Goal: Find specific page/section: Find specific page/section

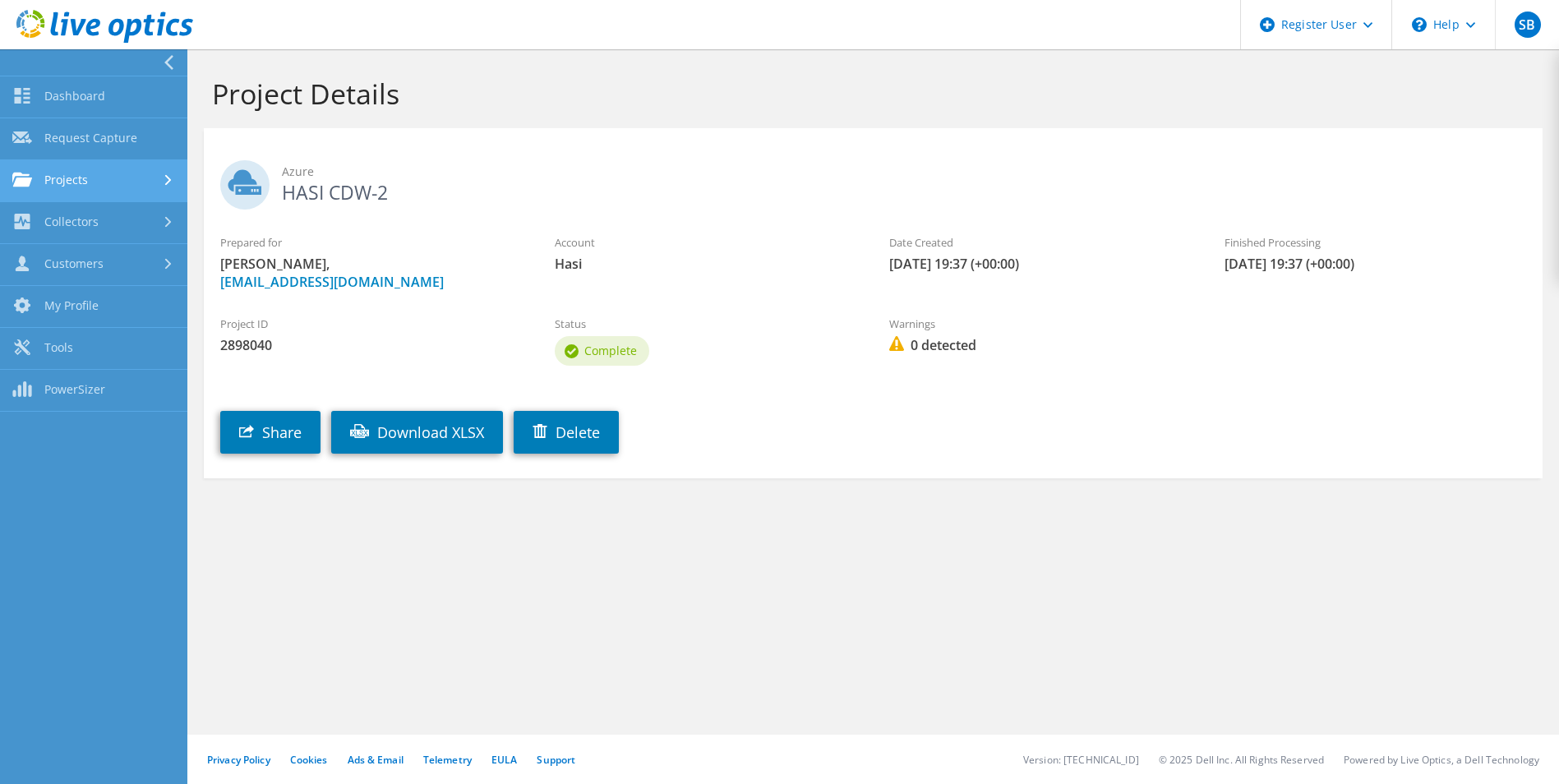
click at [100, 176] on link "Projects" at bounding box center [93, 181] width 187 height 42
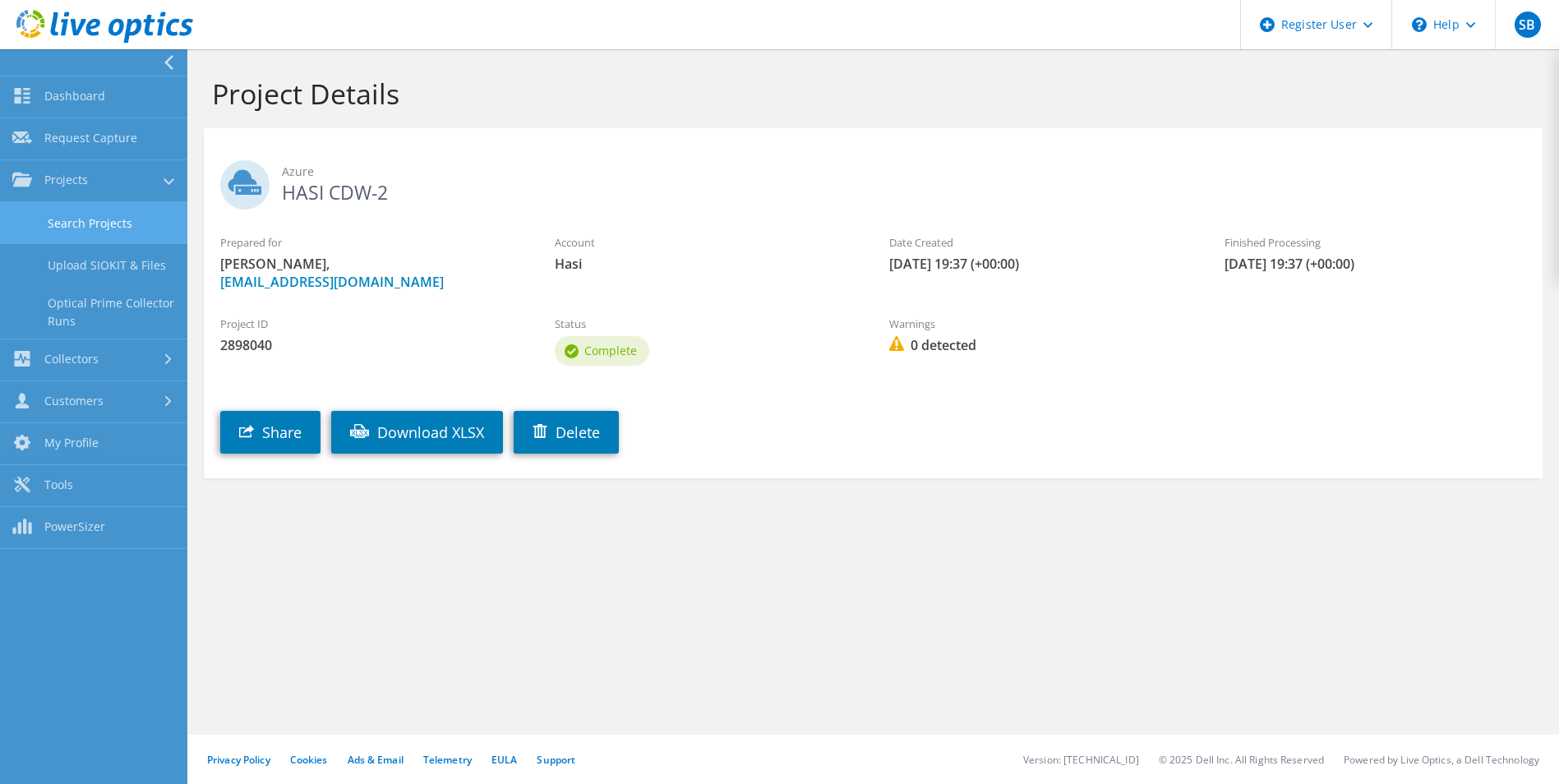
click at [117, 227] on link "Search Projects" at bounding box center [93, 223] width 187 height 42
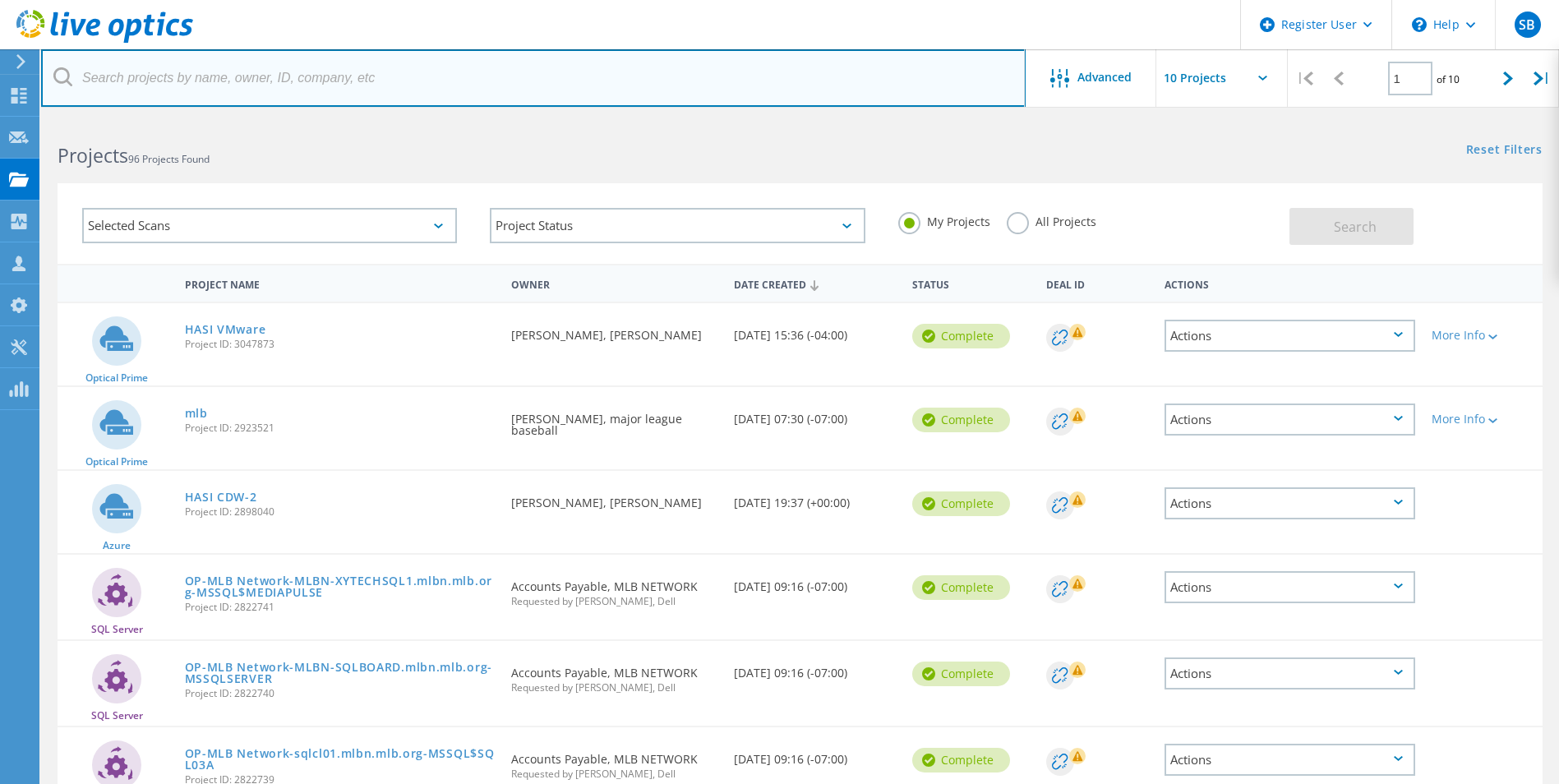
click at [154, 98] on input "text" at bounding box center [533, 78] width 985 height 58
click at [163, 88] on input "text" at bounding box center [533, 78] width 985 height 58
click at [164, 87] on input "text" at bounding box center [533, 78] width 985 height 58
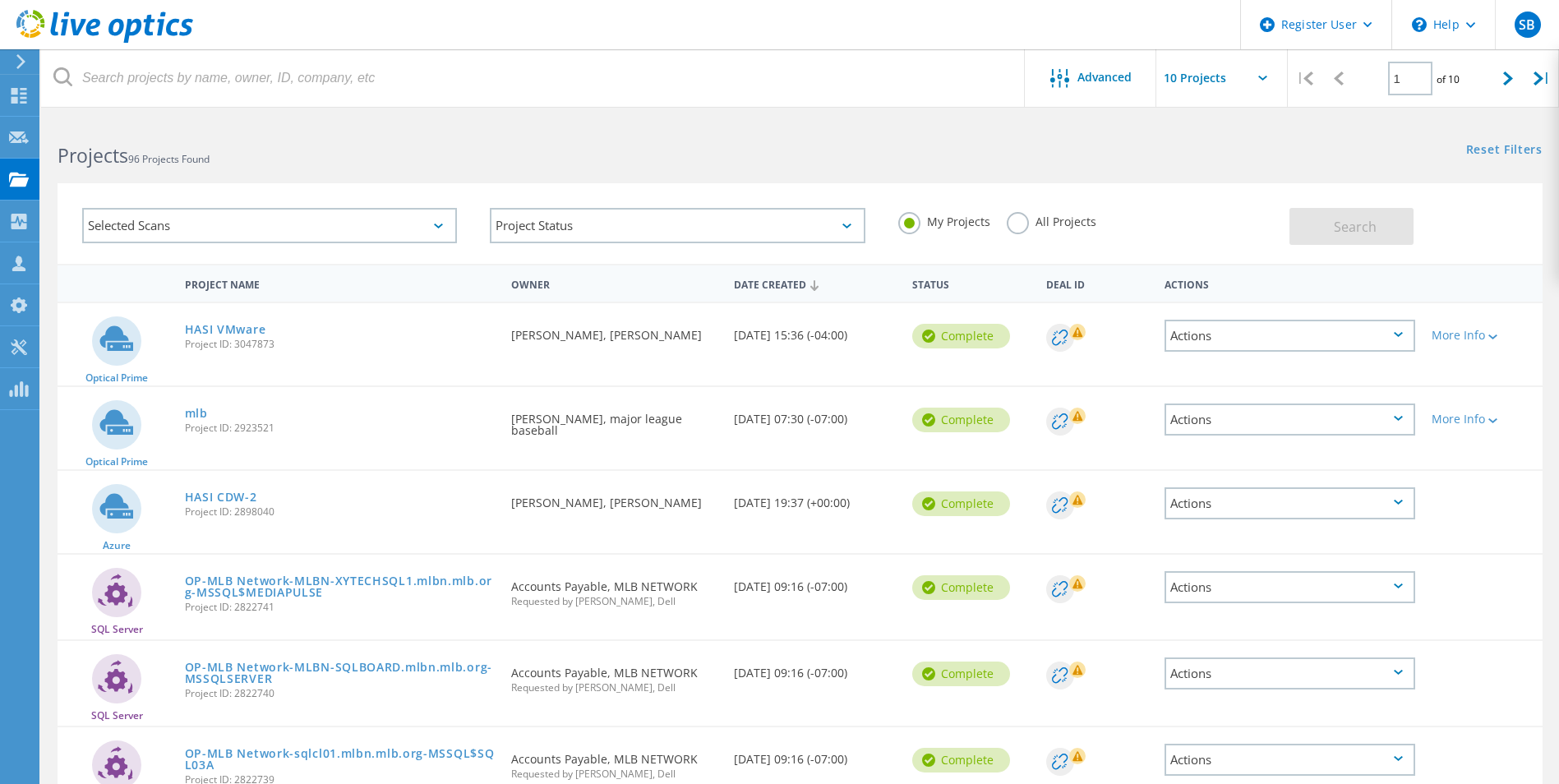
click at [202, 47] on header "Register User \n Help Explore Helpful Articles Contact Support SB Dell User [PE…" at bounding box center [780, 24] width 1559 height 49
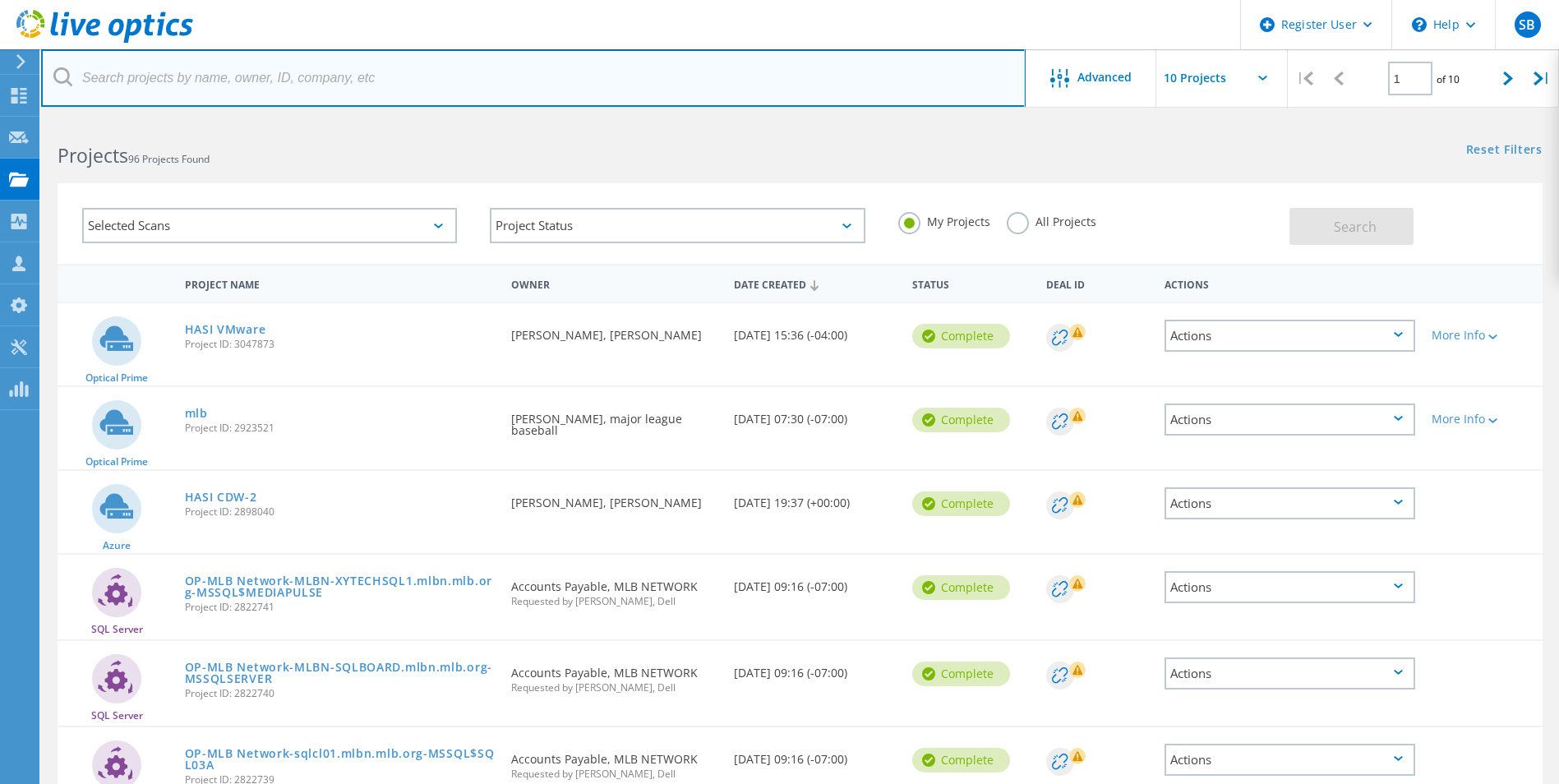
click at [210, 62] on input "text" at bounding box center [533, 78] width 985 height 58
click at [210, 63] on input "text" at bounding box center [533, 78] width 985 height 58
